Goal: Task Accomplishment & Management: Manage account settings

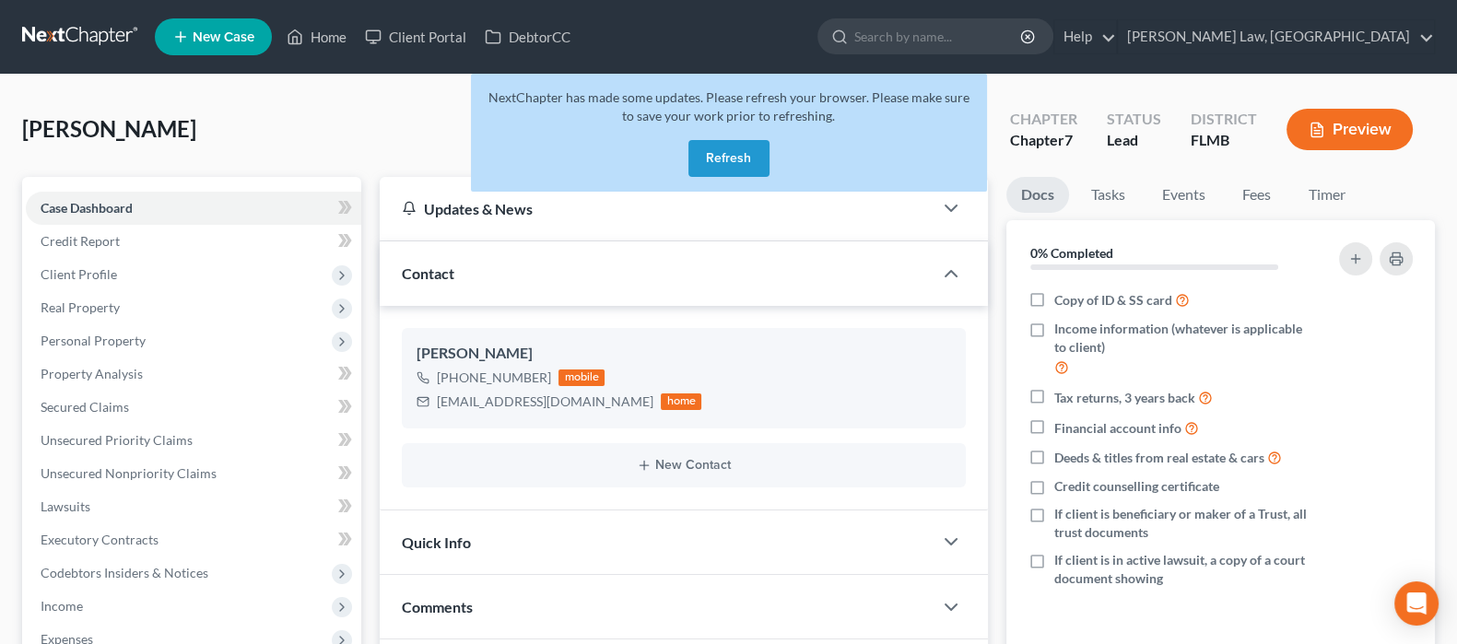
click at [719, 156] on button "Refresh" at bounding box center [728, 158] width 81 height 37
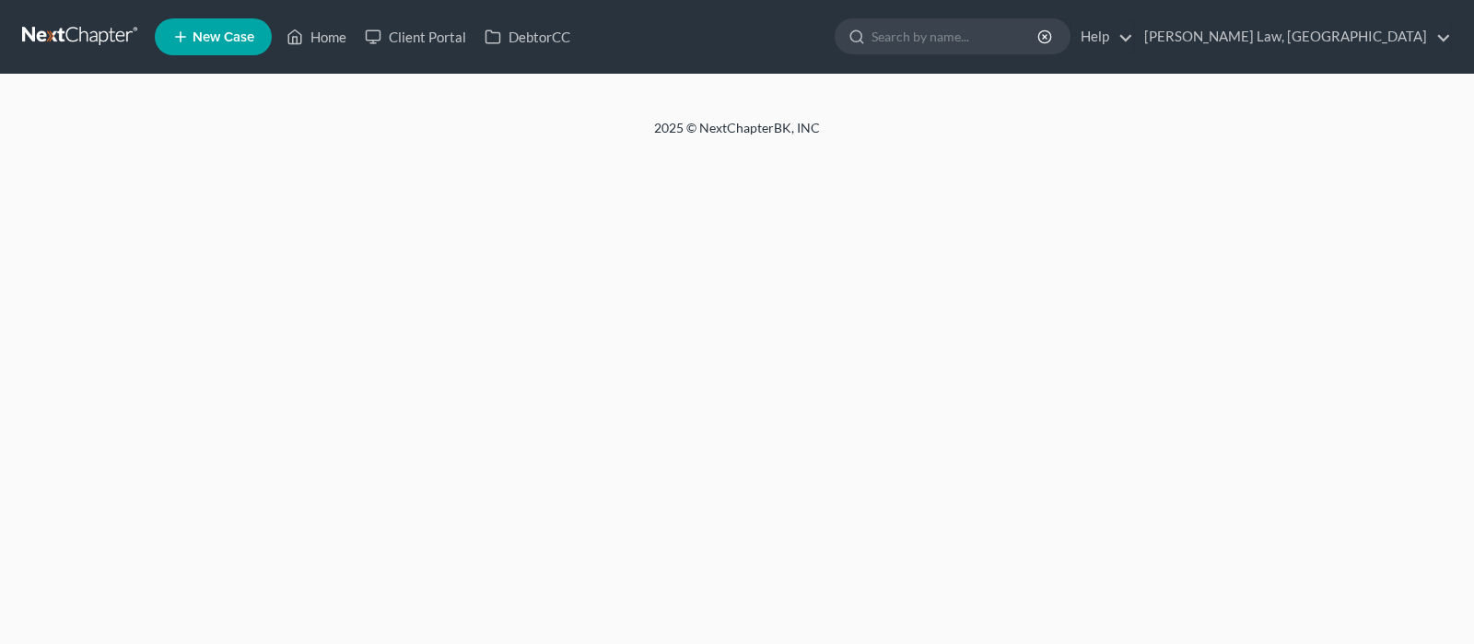
click at [335, 37] on link "Home" at bounding box center [316, 36] width 78 height 33
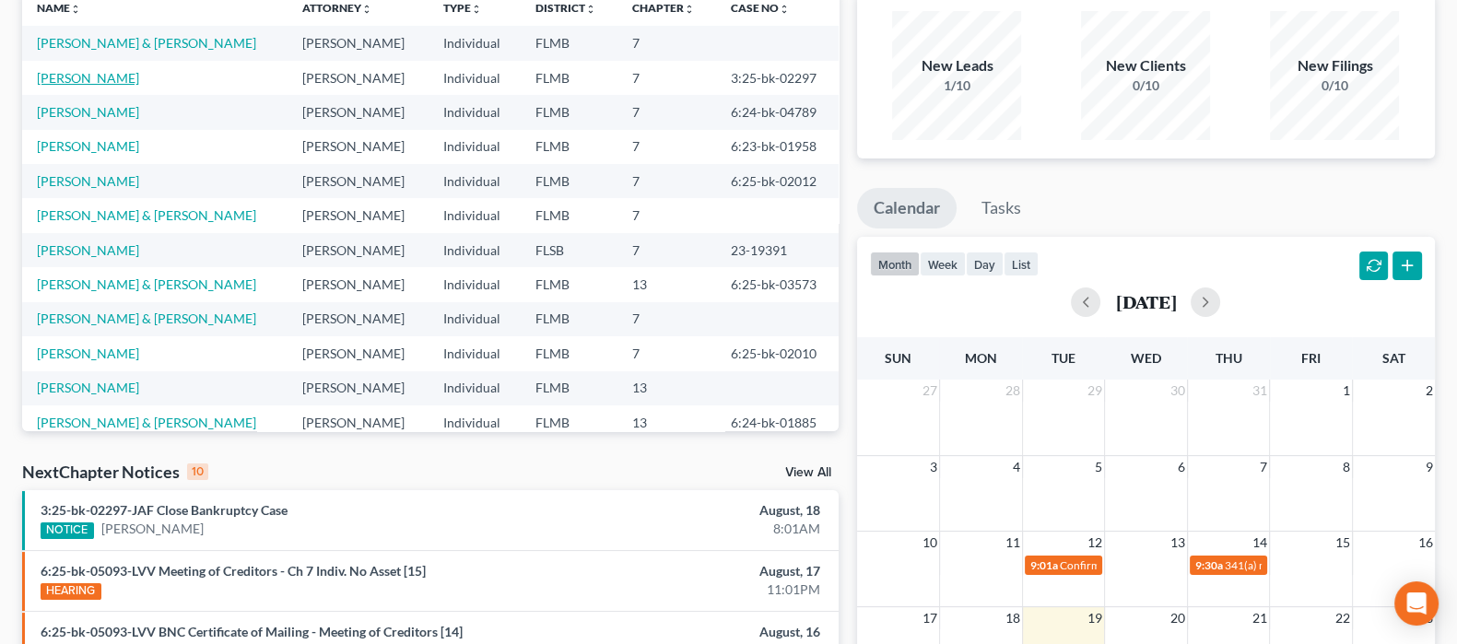
scroll to position [346, 0]
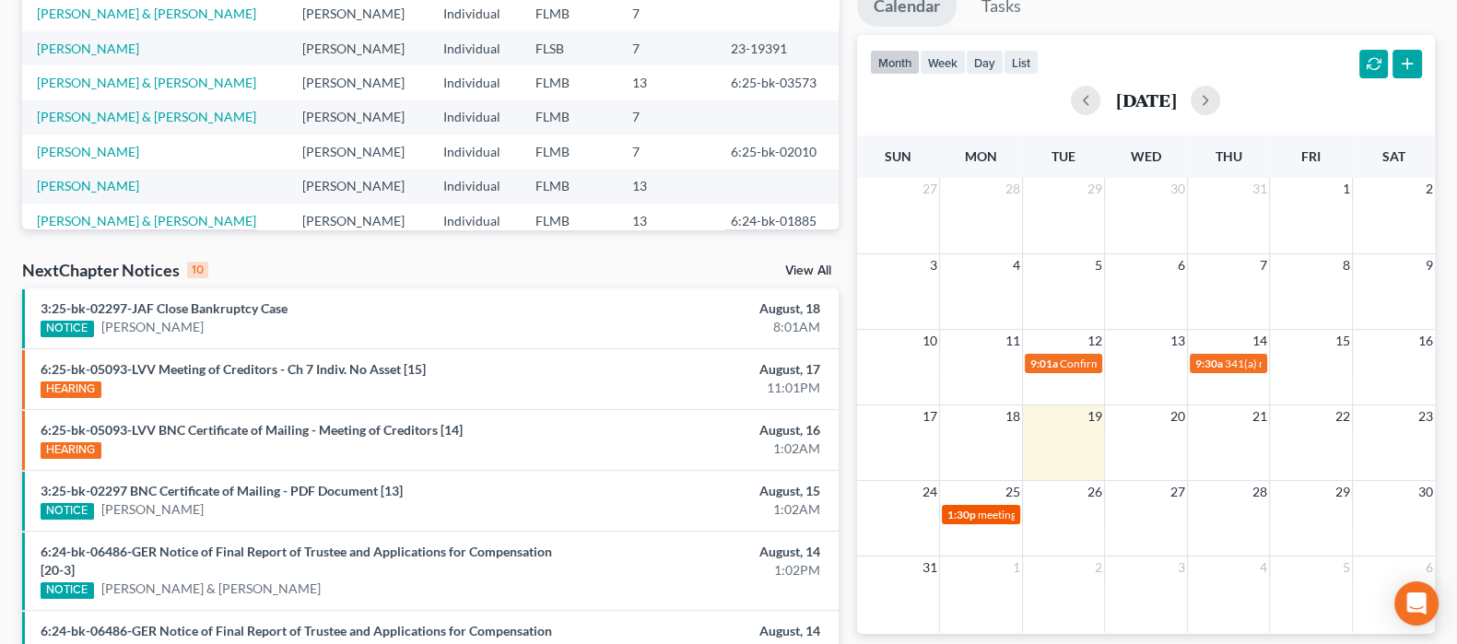
click at [996, 510] on span "meeting of creditors for Gary Perri & Susan Perri" at bounding box center [1127, 515] width 299 height 14
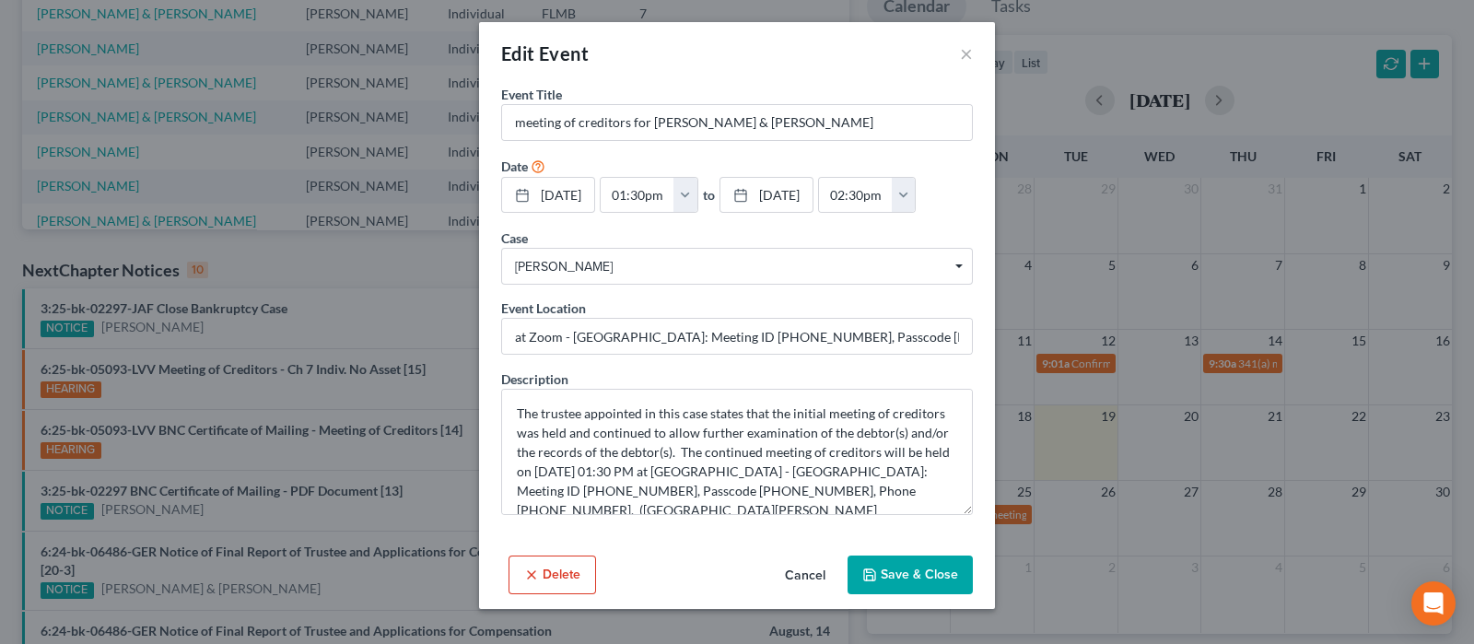
click at [885, 578] on button "Save & Close" at bounding box center [910, 575] width 125 height 39
